Goal: Information Seeking & Learning: Learn about a topic

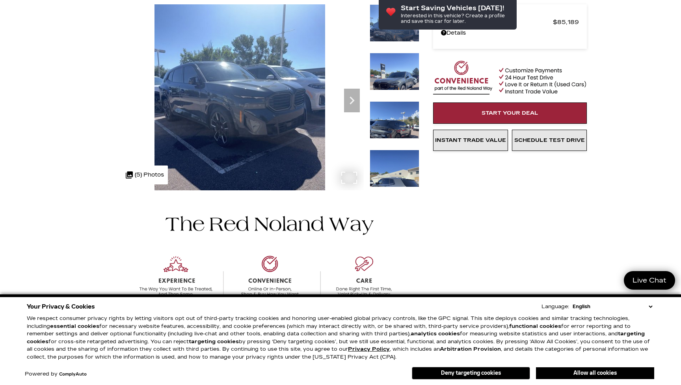
scroll to position [3, 0]
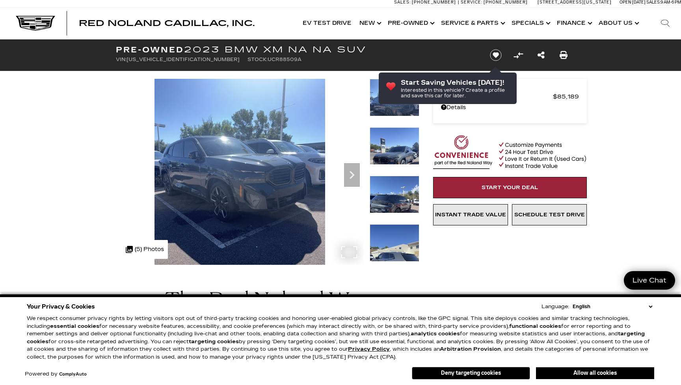
click at [258, 180] on img at bounding box center [240, 193] width 248 height 228
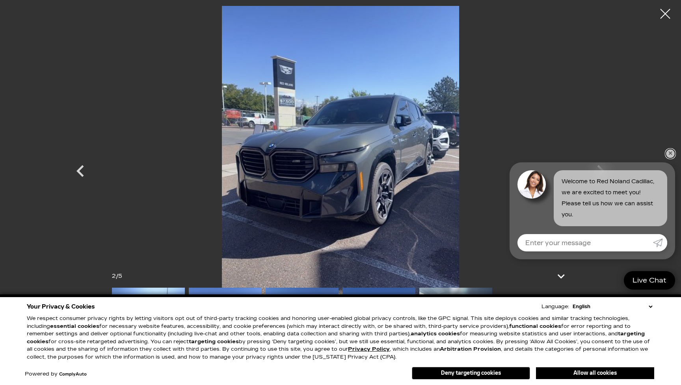
click at [670, 155] on link "✕" at bounding box center [670, 153] width 9 height 9
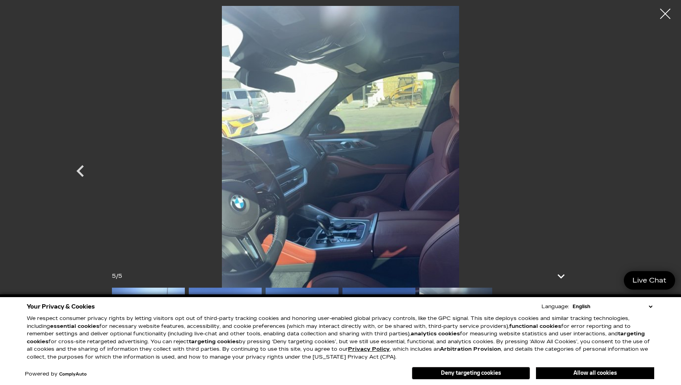
click at [662, 15] on div at bounding box center [665, 14] width 21 height 21
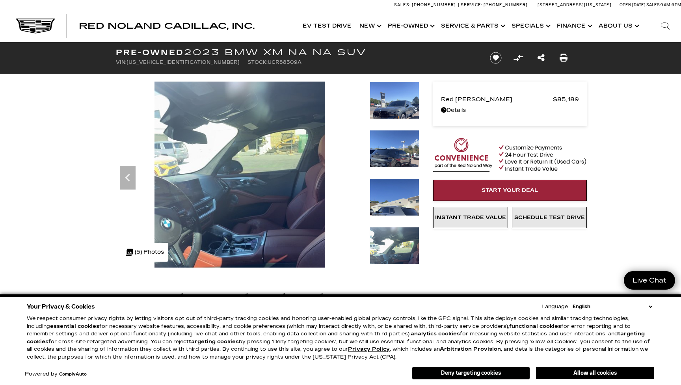
scroll to position [0, 0]
click at [254, 159] on img at bounding box center [240, 196] width 248 height 228
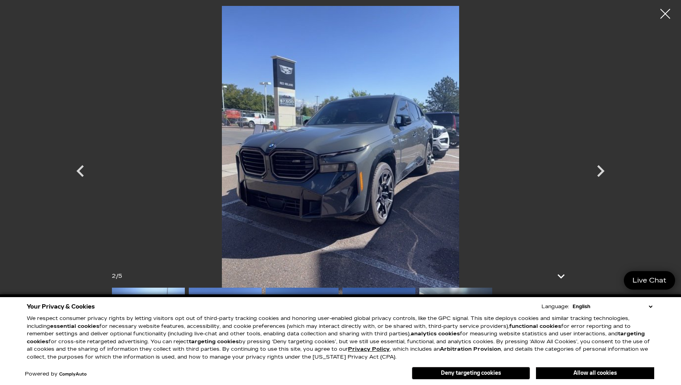
scroll to position [284, 0]
click at [664, 11] on div at bounding box center [665, 14] width 21 height 21
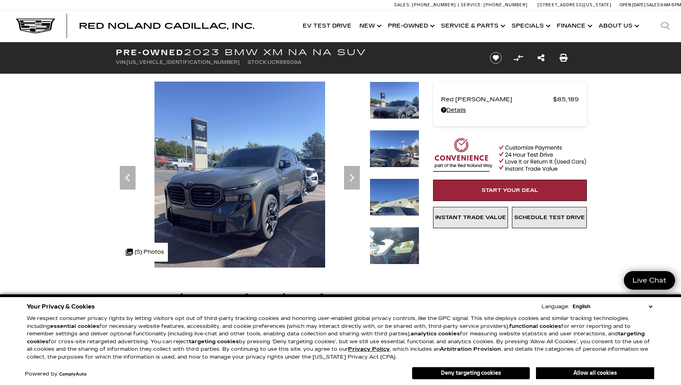
scroll to position [0, 0]
click at [454, 112] on link "Details - about pricing for: Pre-Owned 2023 BMW XM NA NA SUV" at bounding box center [510, 110] width 138 height 11
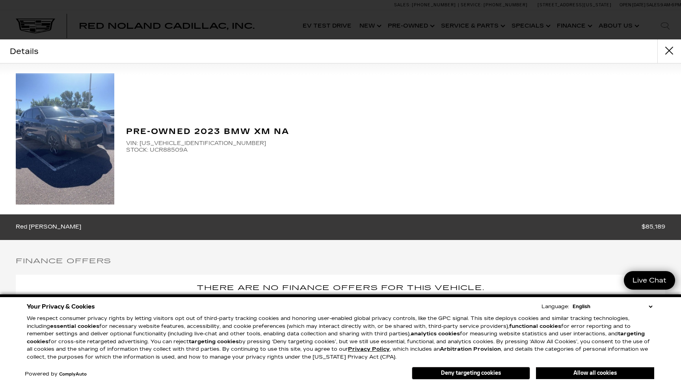
click at [164, 143] on span "VIN: [US_VEHICLE_IDENTIFICATION_NUMBER]" at bounding box center [395, 143] width 539 height 7
copy span "[US_VEHICLE_IDENTIFICATION_NUMBER]"
click at [671, 49] on button "close" at bounding box center [670, 51] width 24 height 24
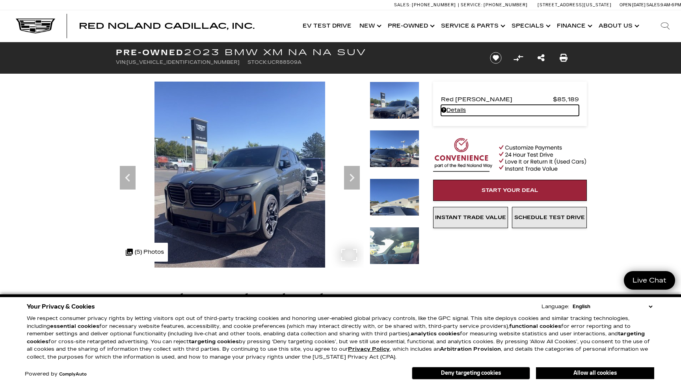
click at [244, 193] on img at bounding box center [240, 196] width 248 height 228
